Goal: Information Seeking & Learning: Learn about a topic

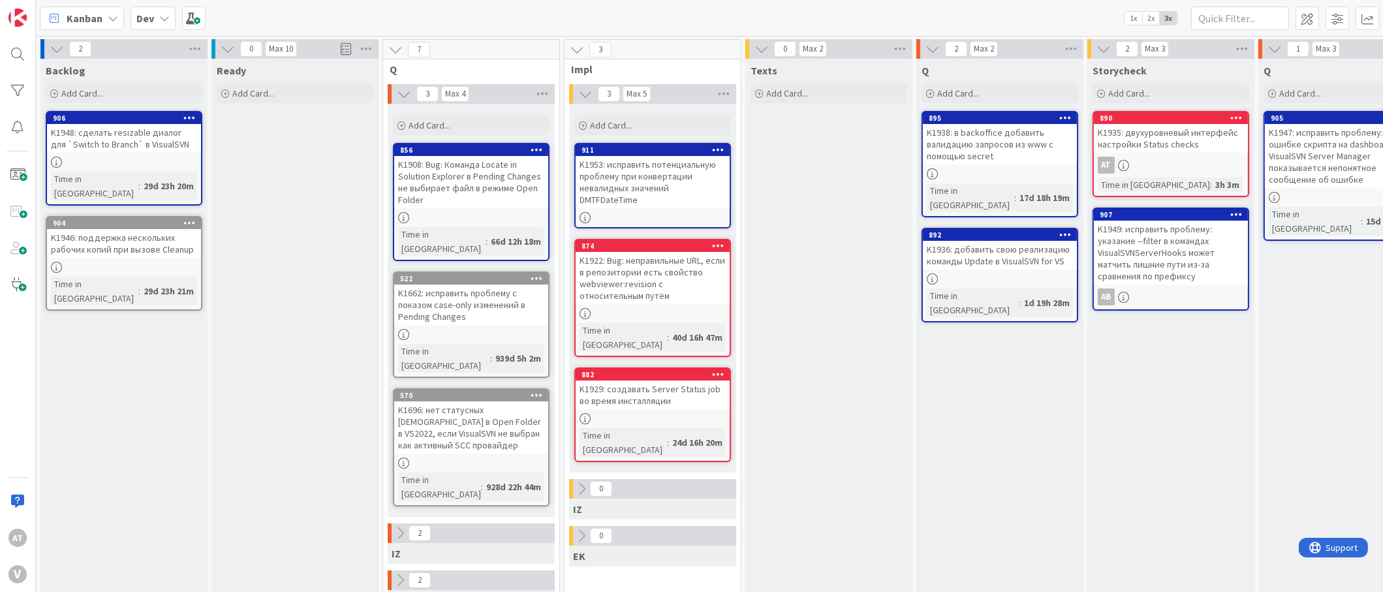
click at [1169, 236] on div "K1949: исправить проблему: указание --filter в командах VisualSVNServerHooks мо…" at bounding box center [1171, 253] width 154 height 64
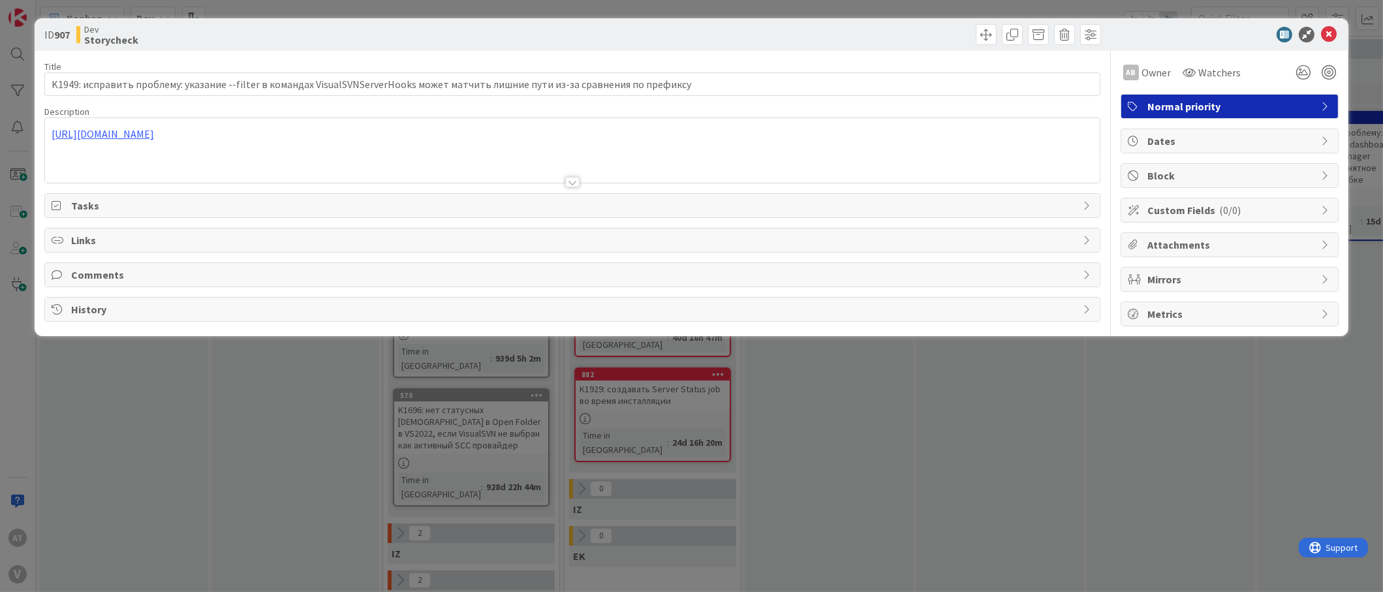
click at [414, 119] on div "[URL][DOMAIN_NAME]" at bounding box center [572, 150] width 1055 height 65
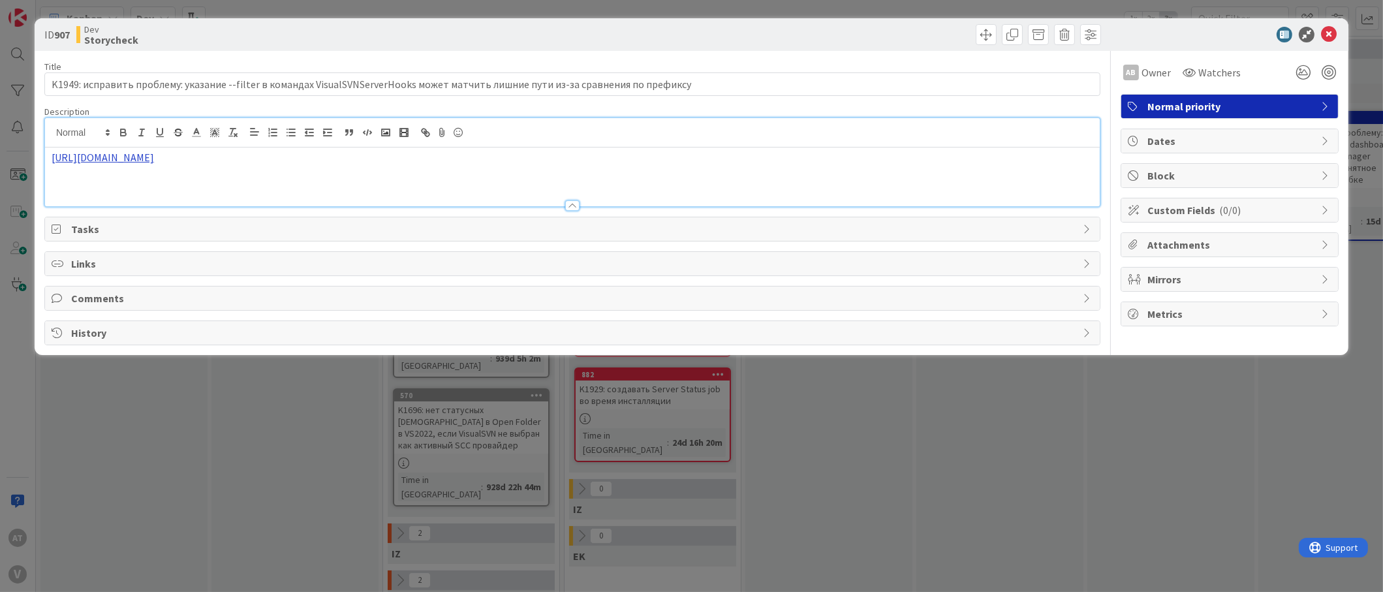
click at [154, 154] on link "[URL][DOMAIN_NAME]" at bounding box center [103, 157] width 102 height 13
click at [238, 184] on link "[URL][DOMAIN_NAME]" at bounding box center [222, 182] width 89 height 17
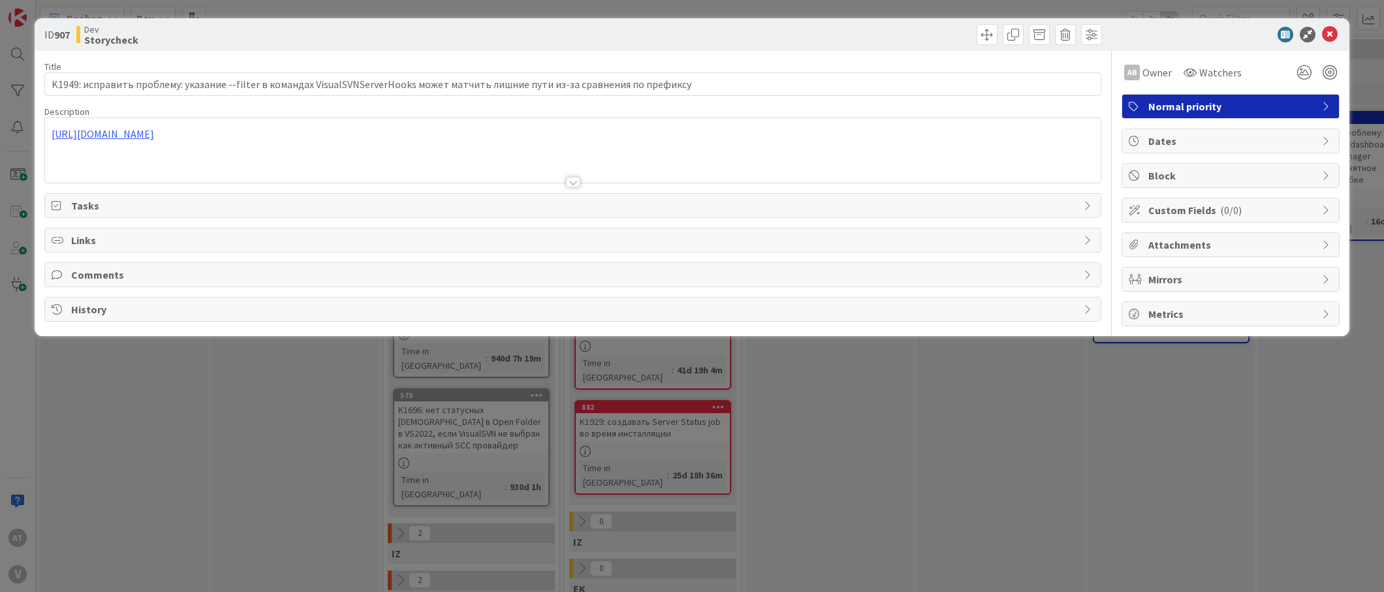
click at [437, 128] on div "[URL][DOMAIN_NAME]" at bounding box center [572, 150] width 1055 height 65
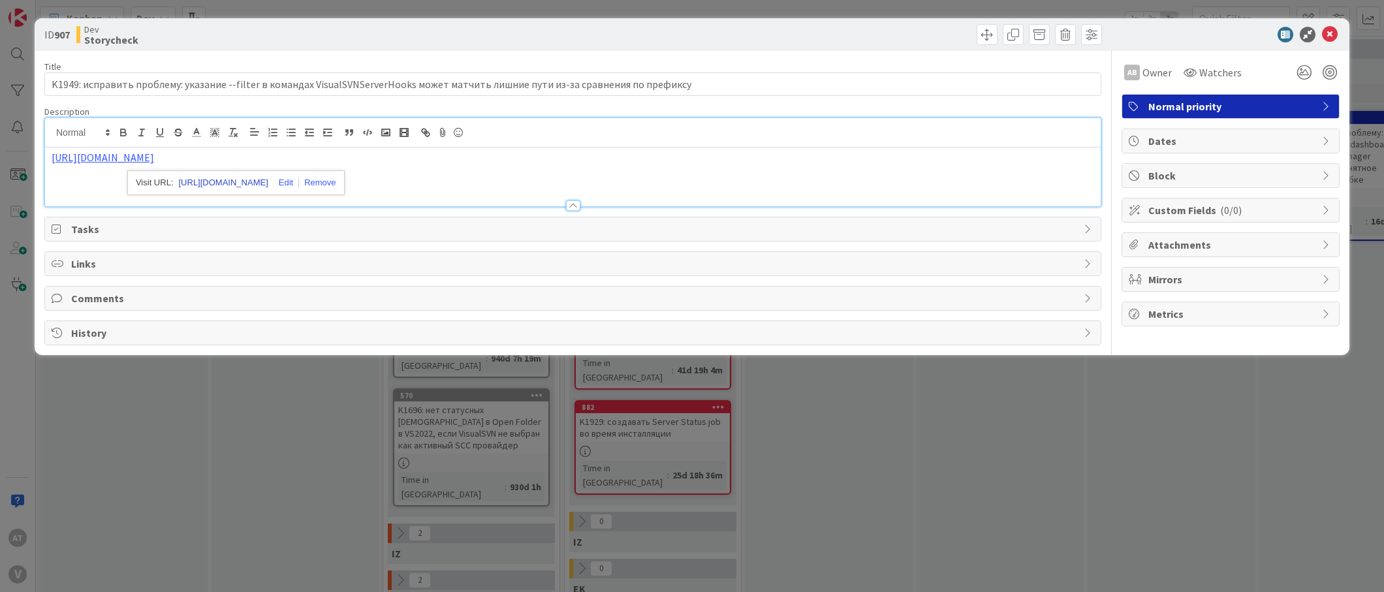
click at [251, 180] on link "[URL][DOMAIN_NAME]" at bounding box center [223, 182] width 89 height 17
